Goal: Browse casually: Explore the website without a specific task or goal

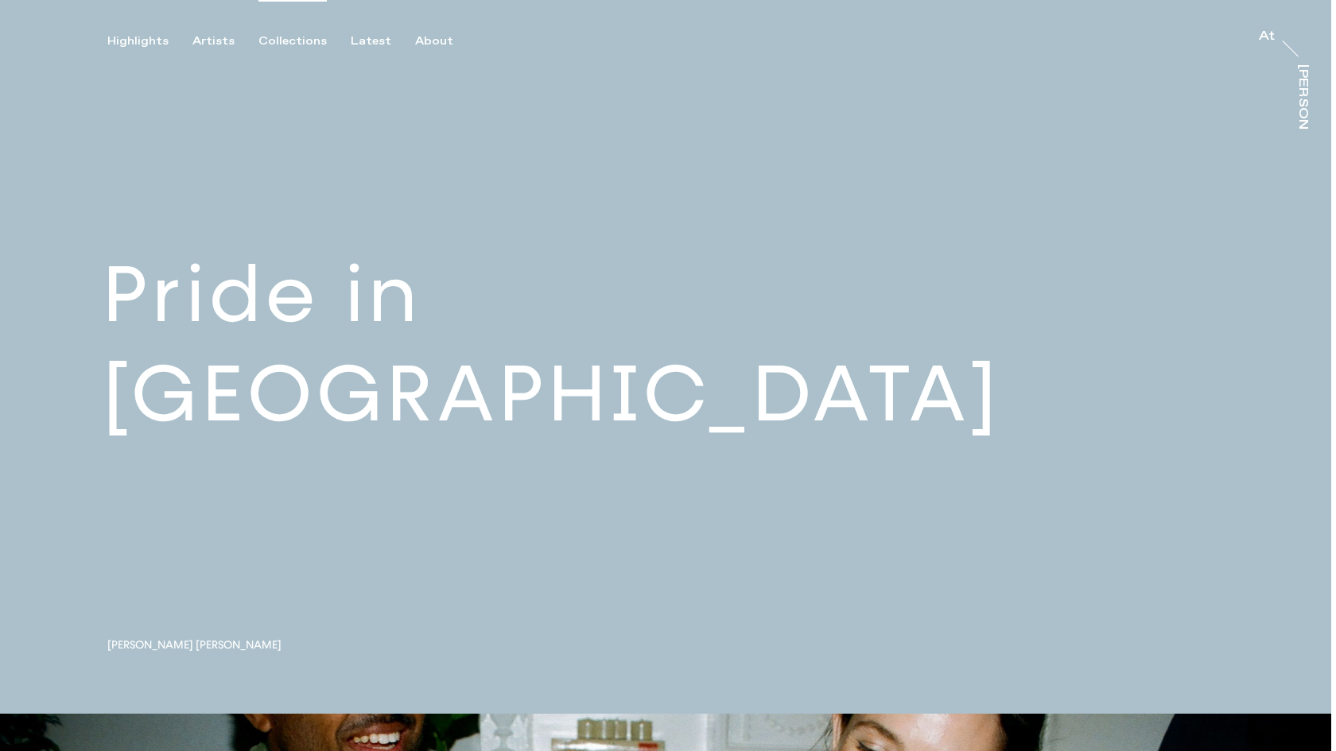
click at [273, 41] on div "Collections" at bounding box center [292, 41] width 68 height 14
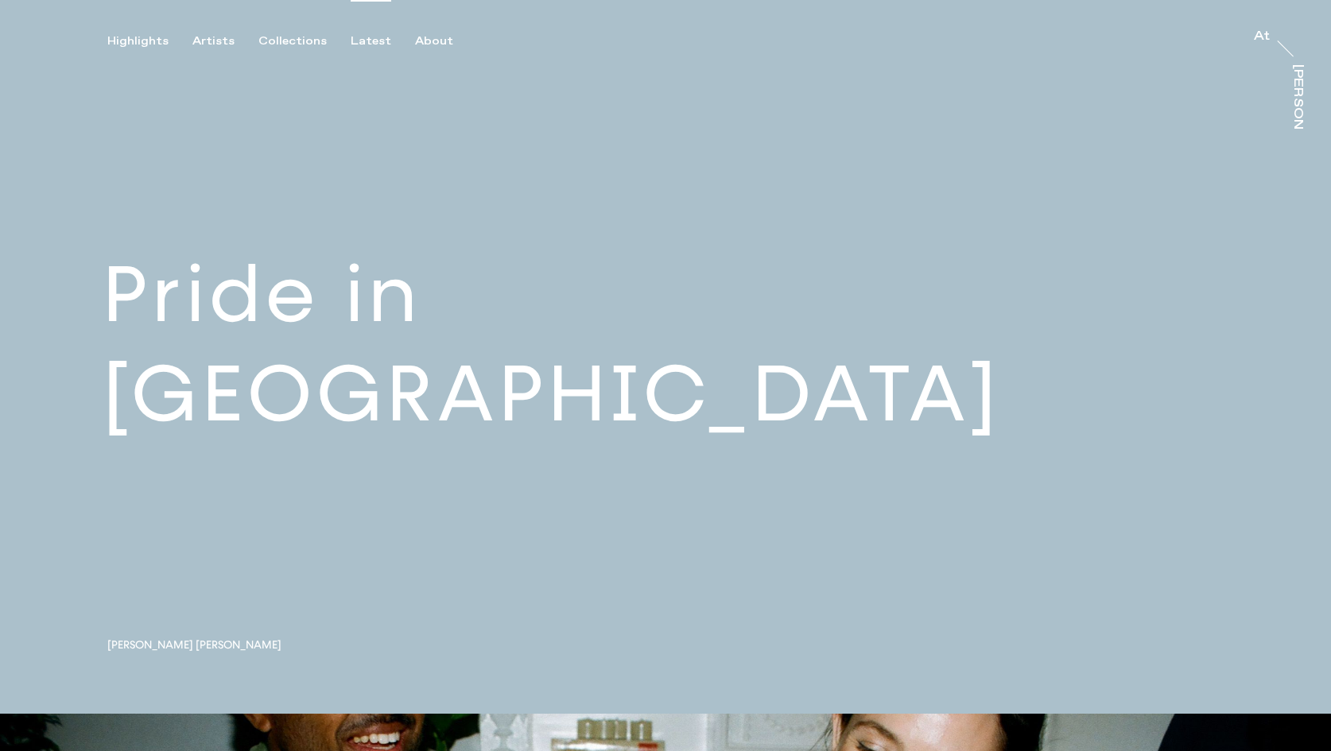
click at [370, 37] on div "Latest" at bounding box center [371, 41] width 41 height 14
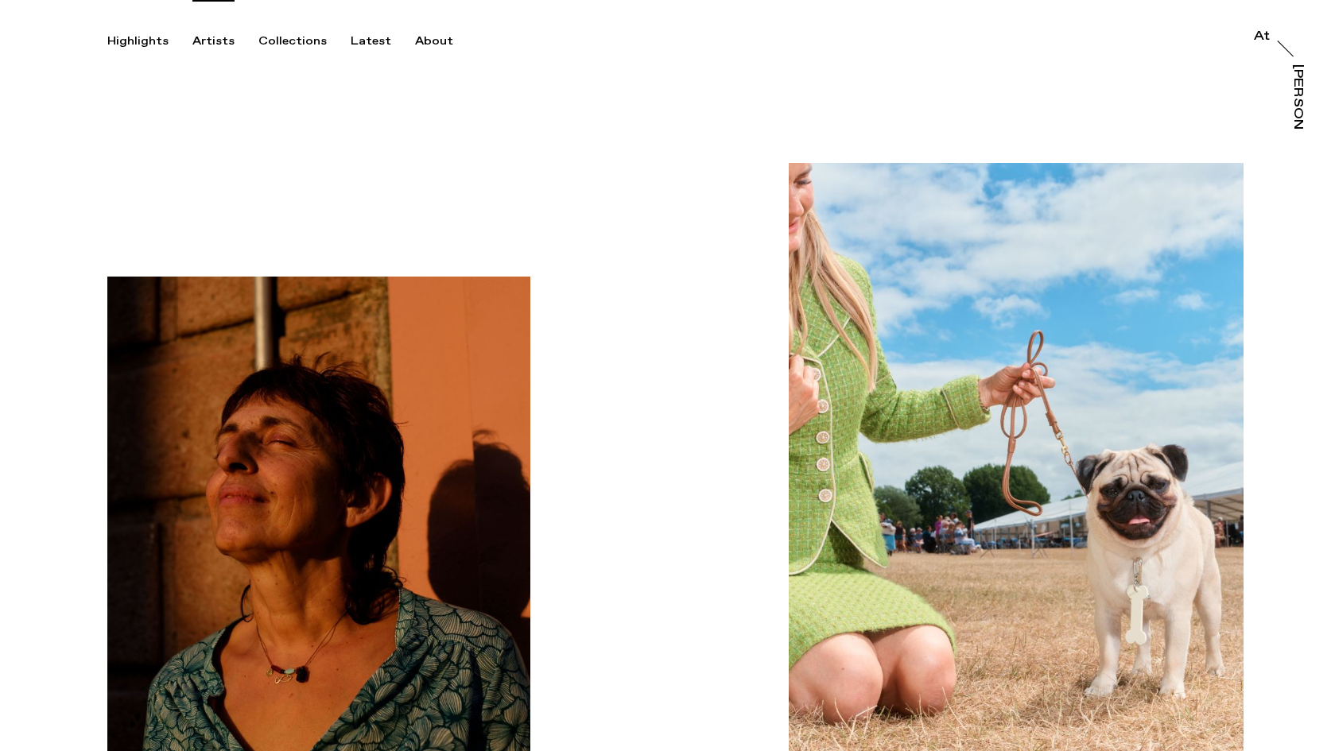
click at [226, 36] on div "Artists" at bounding box center [213, 41] width 42 height 14
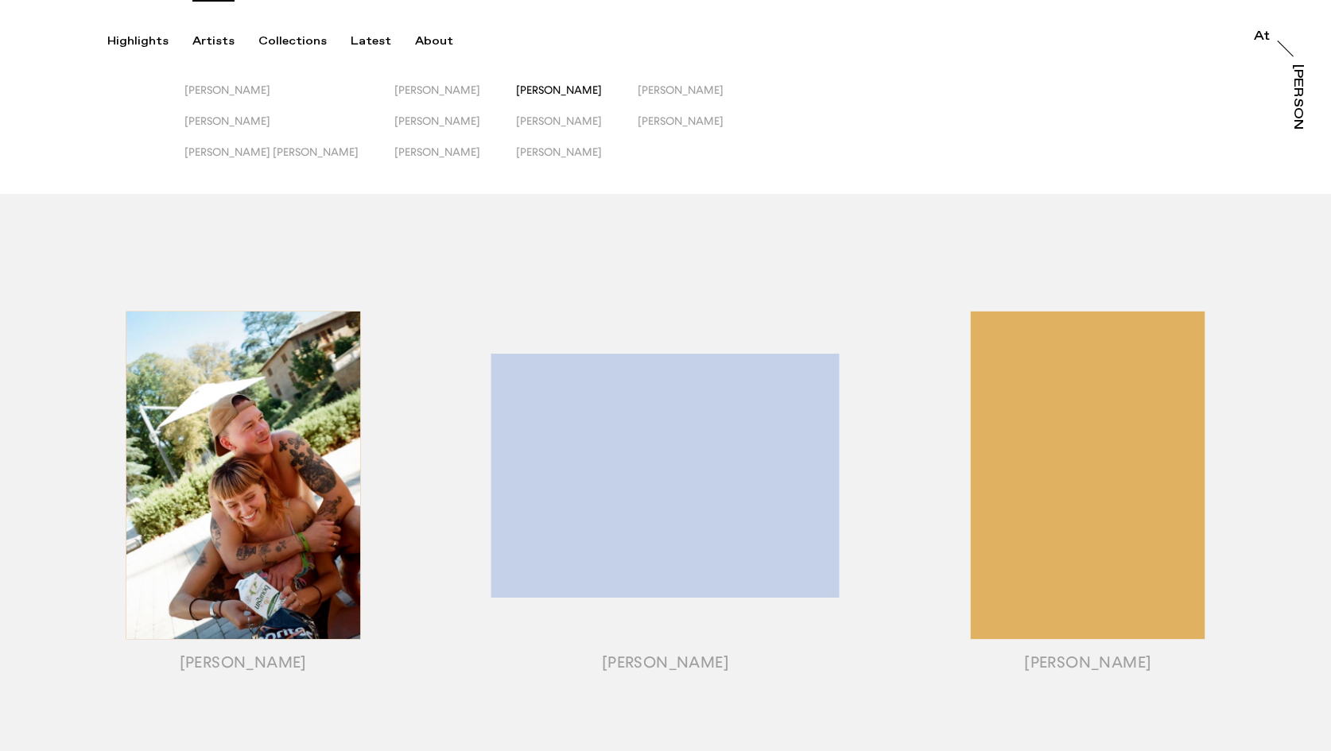
click at [516, 87] on span "[PERSON_NAME]" at bounding box center [559, 89] width 86 height 13
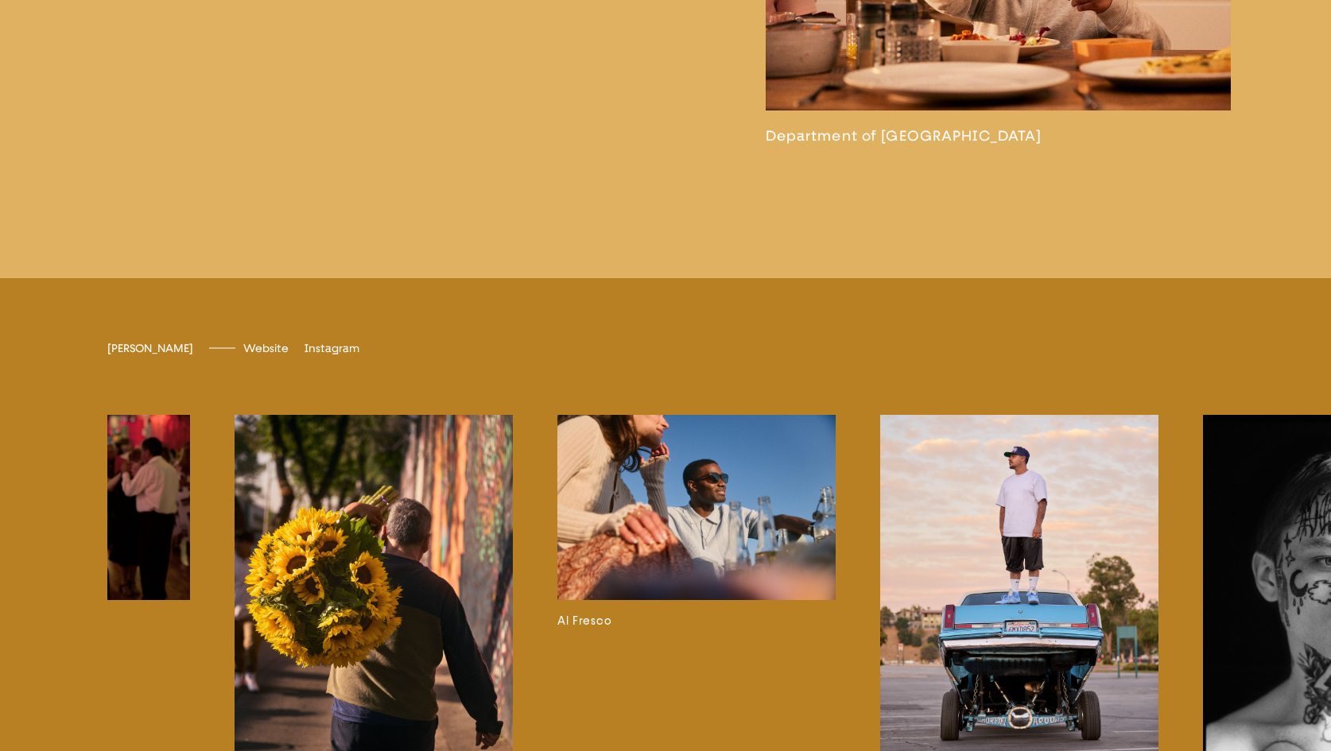
scroll to position [0, 1005]
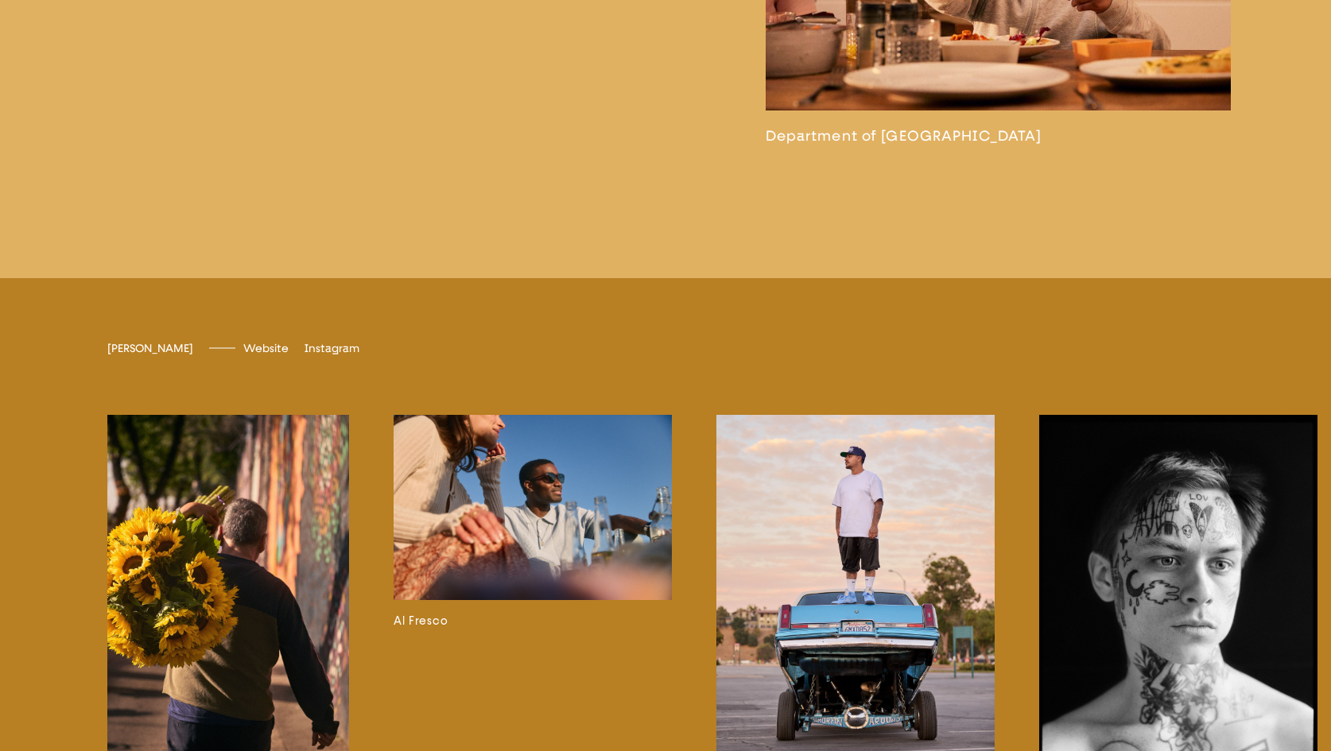
click at [600, 571] on img at bounding box center [533, 507] width 278 height 185
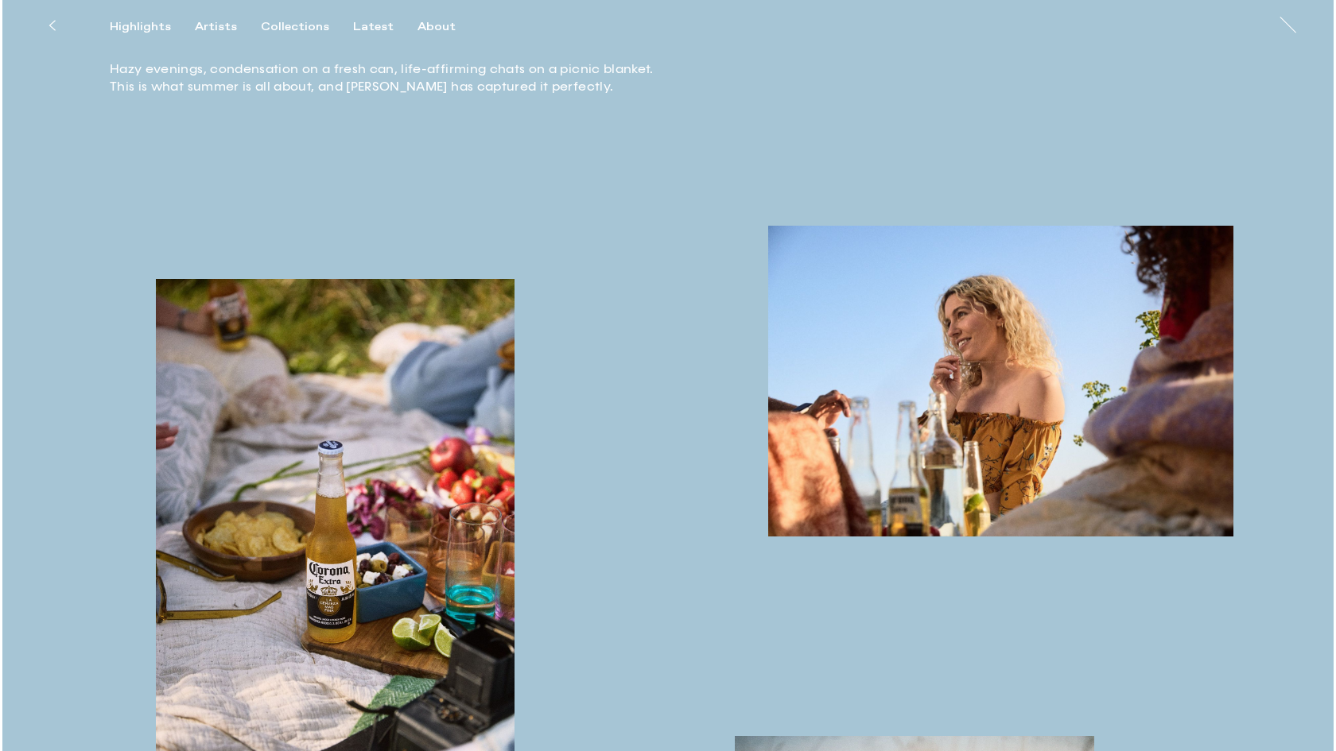
scroll to position [635, 0]
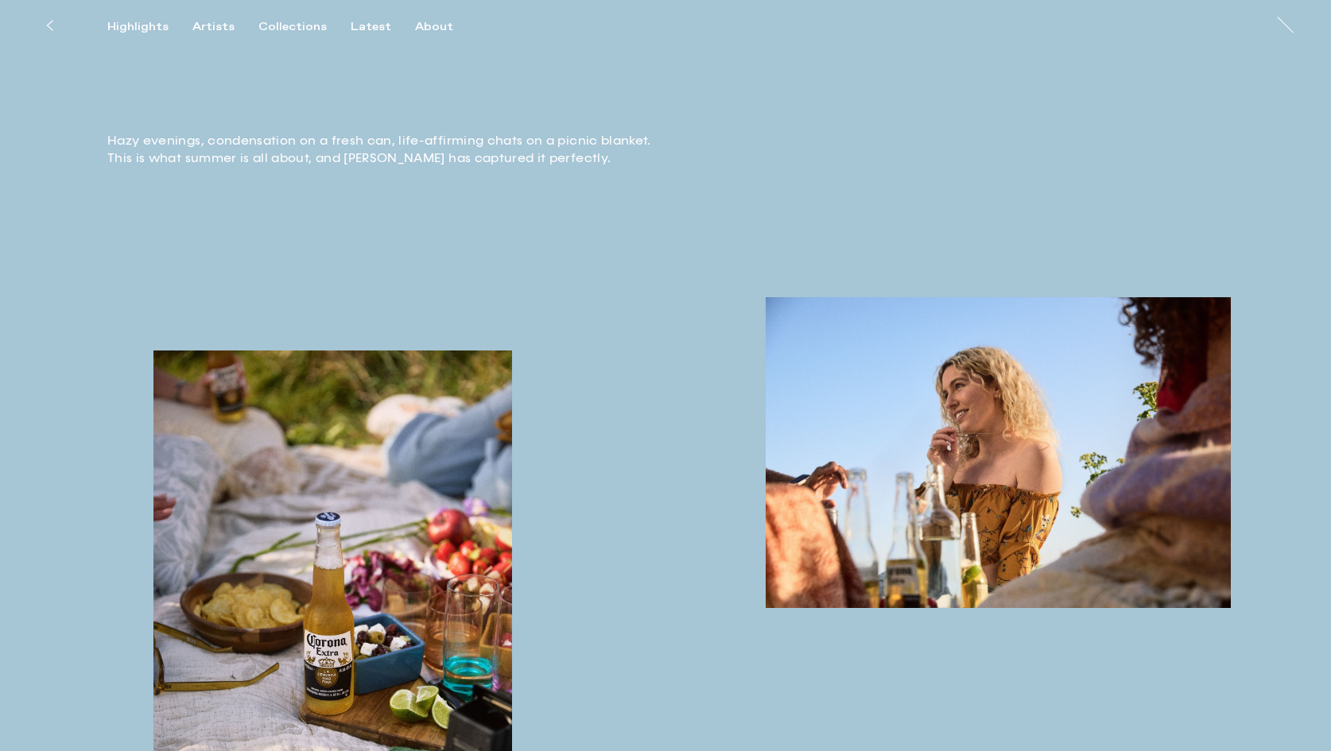
click at [808, 576] on img "button" at bounding box center [999, 452] width 466 height 311
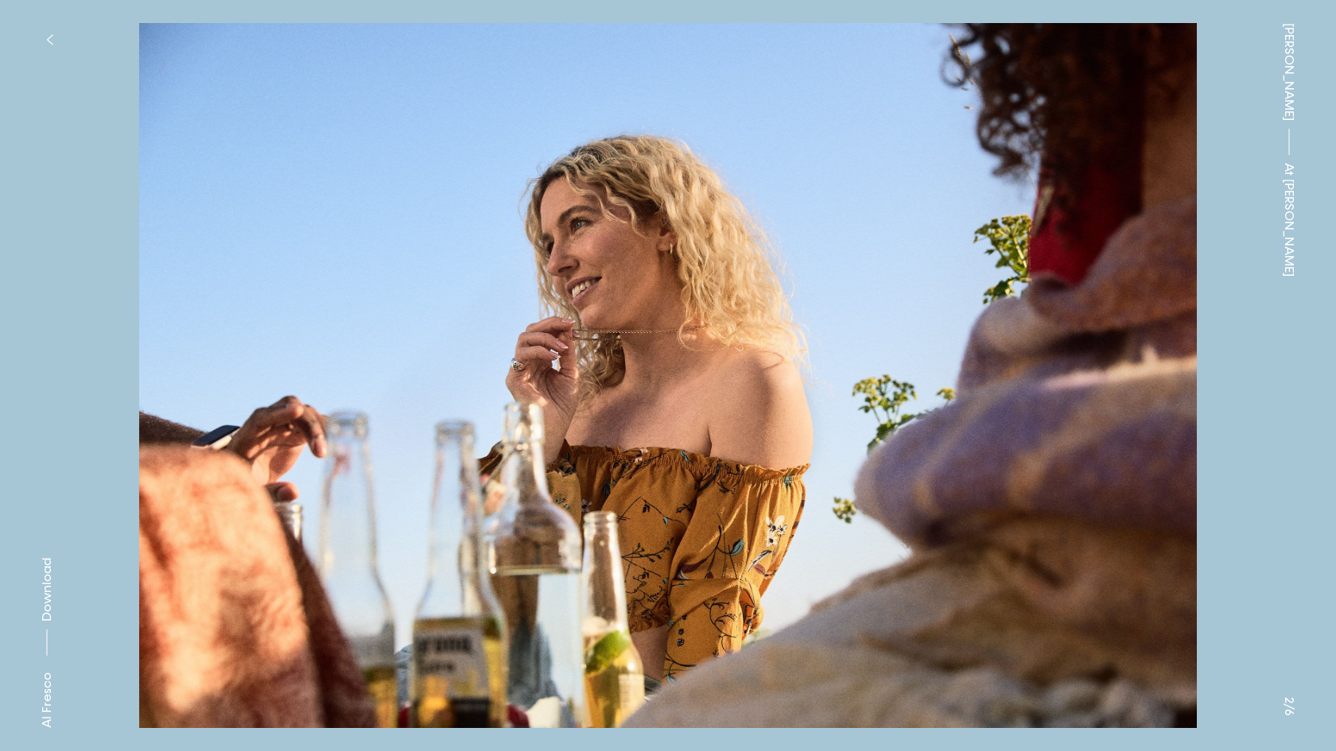
click at [41, 24] on button "button" at bounding box center [49, 39] width 35 height 35
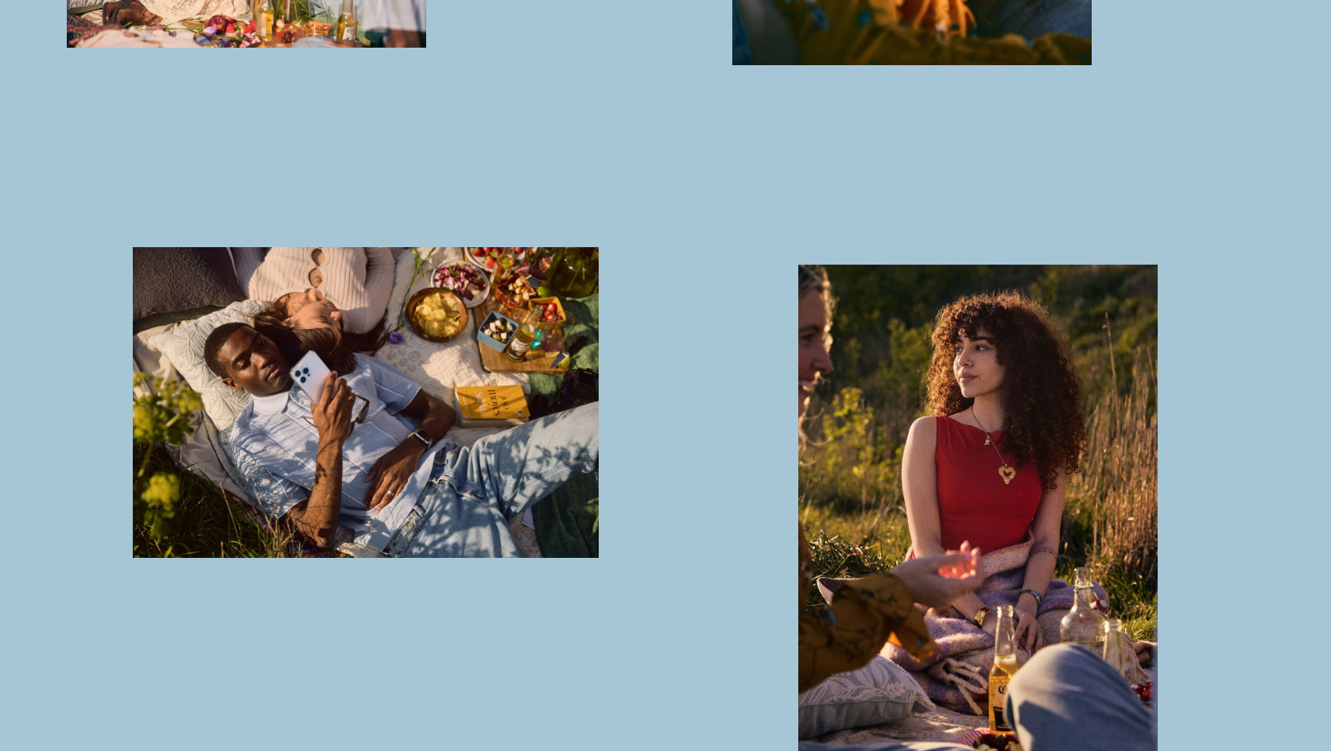
scroll to position [2060, 0]
